Goal: Information Seeking & Learning: Check status

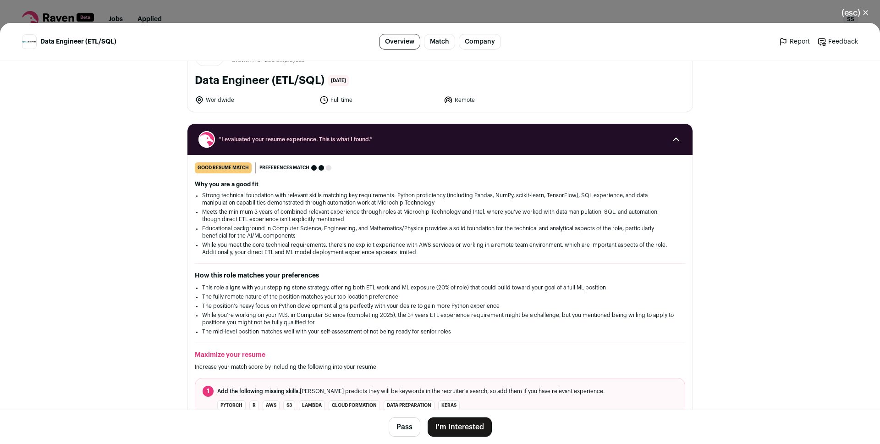
scroll to position [50, 0]
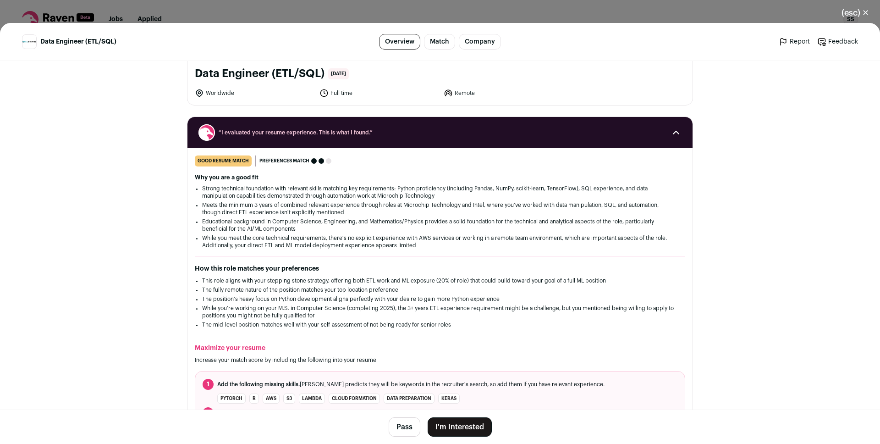
click at [302, 192] on li "Strong technical foundation with relevant skills matching key requirements: Pyt…" at bounding box center [440, 192] width 476 height 15
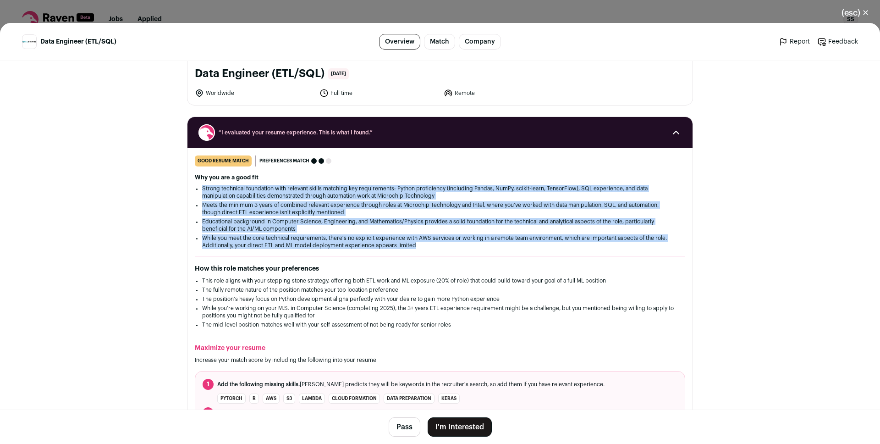
drag, startPoint x: 302, startPoint y: 192, endPoint x: 303, endPoint y: 234, distance: 41.7
click at [303, 234] on ul "Strong technical foundation with relevant skills matching key requirements: Pyt…" at bounding box center [440, 217] width 476 height 64
click at [303, 234] on li "While you meet the core technical requirements, there's no explicit experience …" at bounding box center [440, 241] width 476 height 15
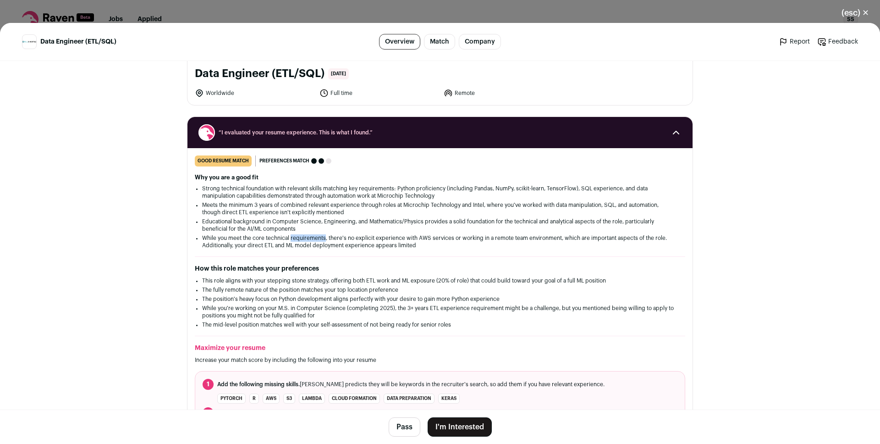
click at [303, 234] on li "While you meet the core technical requirements, there's no explicit experience …" at bounding box center [440, 241] width 476 height 15
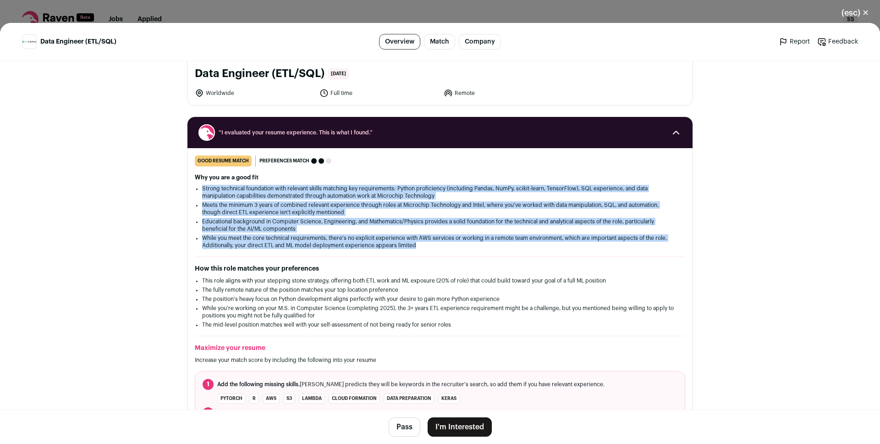
drag, startPoint x: 303, startPoint y: 234, endPoint x: 288, endPoint y: 199, distance: 38.2
click at [289, 198] on ul "Strong technical foundation with relevant skills matching key requirements: Pyt…" at bounding box center [440, 217] width 476 height 64
click at [288, 199] on li "Strong technical foundation with relevant skills matching key requirements: Pyt…" at bounding box center [440, 192] width 476 height 15
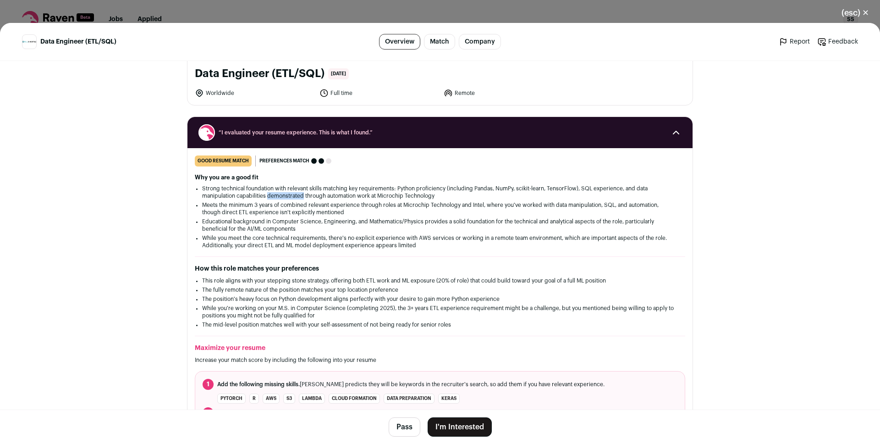
click at [288, 199] on li "Strong technical foundation with relevant skills matching key requirements: Pyt…" at bounding box center [440, 192] width 476 height 15
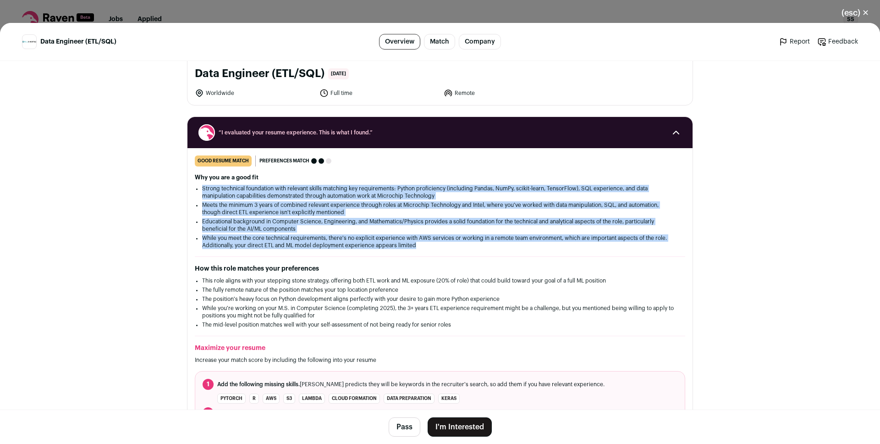
drag, startPoint x: 288, startPoint y: 199, endPoint x: 288, endPoint y: 237, distance: 38.0
click at [288, 237] on ul "Strong technical foundation with relevant skills matching key requirements: Pyt…" at bounding box center [440, 217] width 476 height 64
click at [288, 237] on li "While you meet the core technical requirements, there's no explicit experience …" at bounding box center [440, 241] width 476 height 15
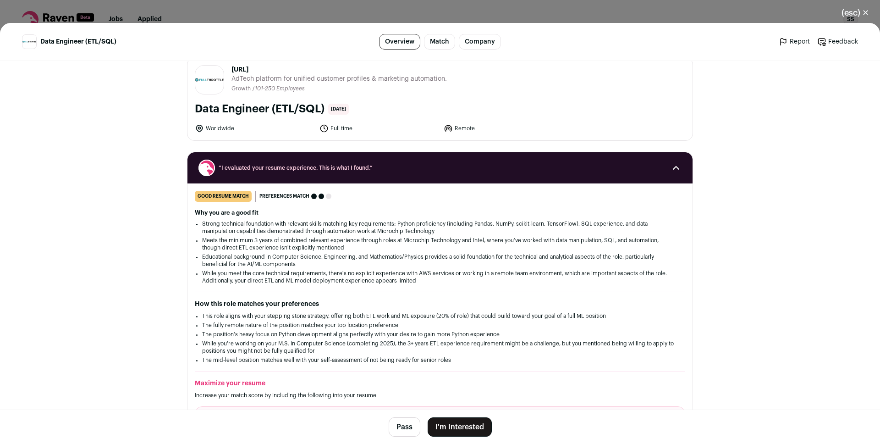
scroll to position [0, 0]
